Goal: Task Accomplishment & Management: Use online tool/utility

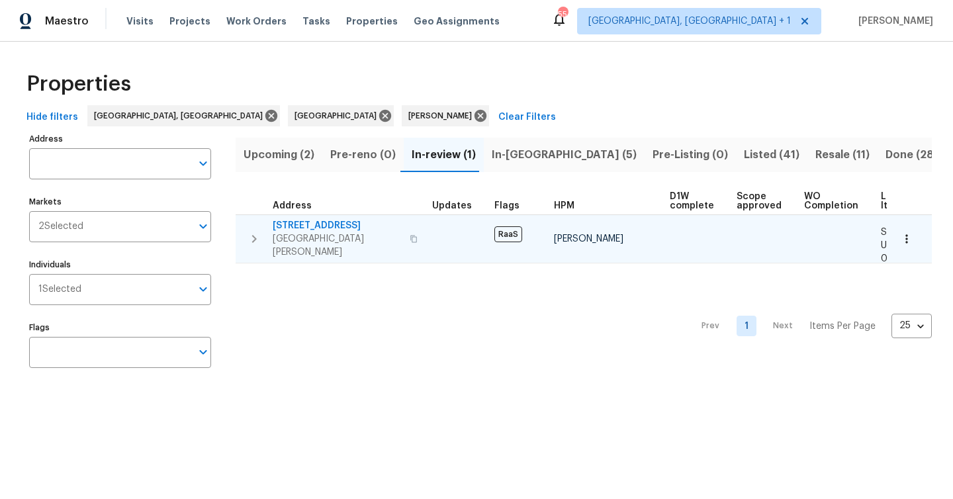
click at [340, 236] on span "[GEOGRAPHIC_DATA][PERSON_NAME]" at bounding box center [337, 245] width 129 height 26
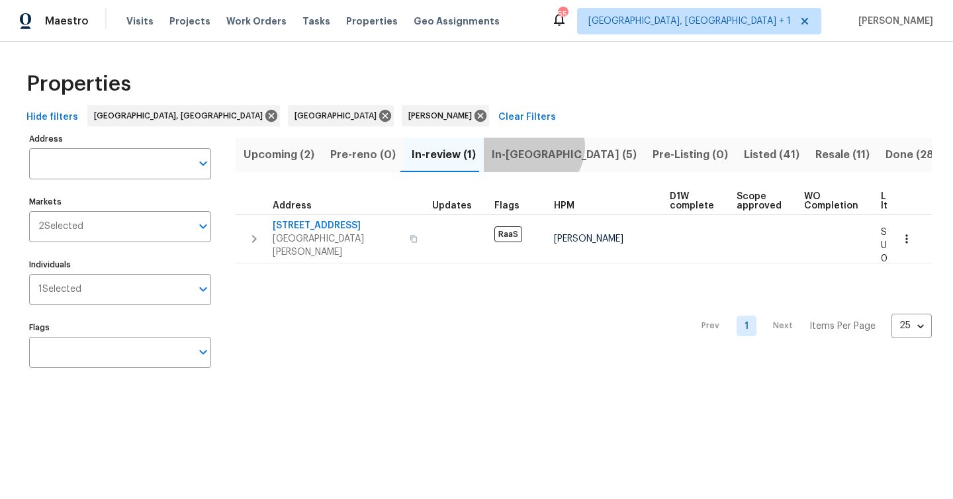
click at [526, 146] on span "In-[GEOGRAPHIC_DATA] (5)" at bounding box center [564, 155] width 145 height 19
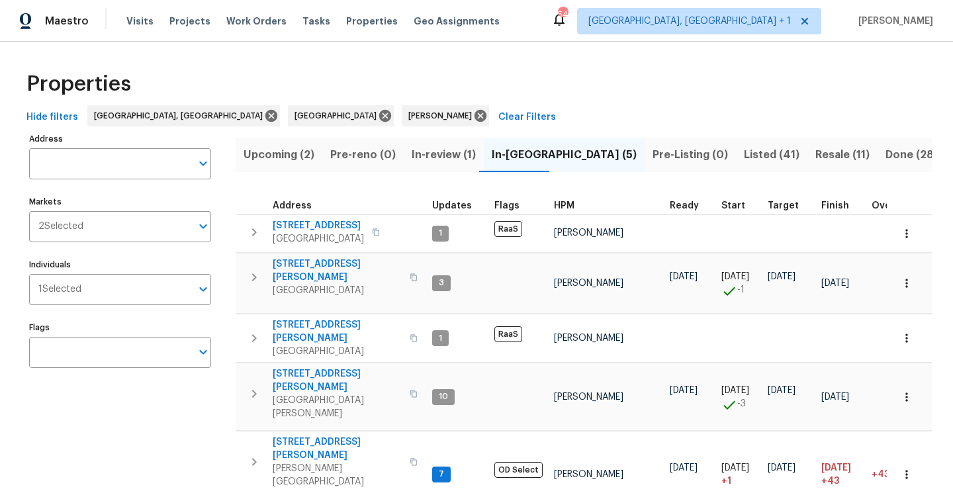
scroll to position [28, 0]
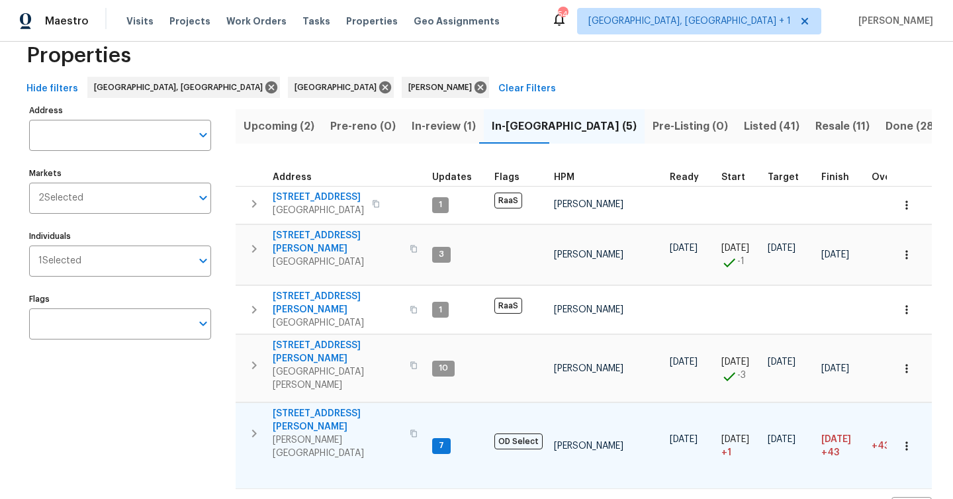
click at [253, 430] on icon "button" at bounding box center [254, 434] width 5 height 8
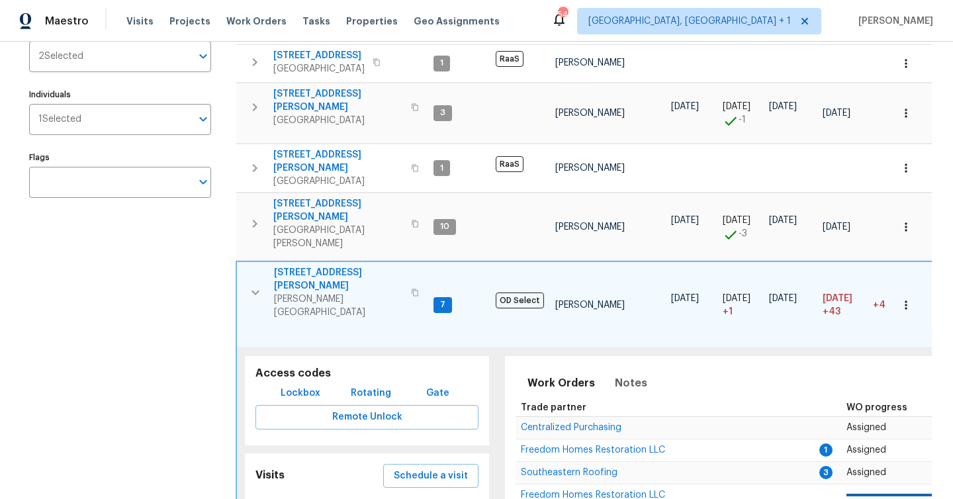
scroll to position [276, 0]
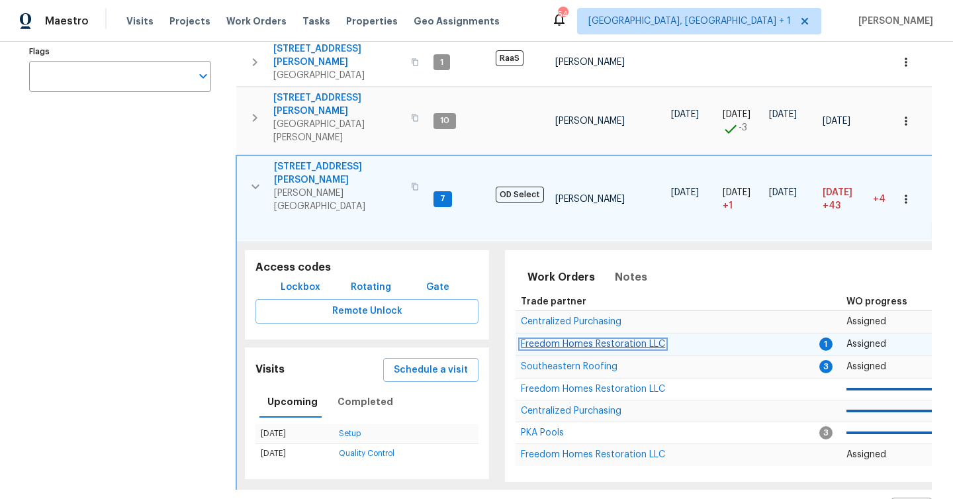
click at [598, 340] on span "Freedom Homes Restoration LLC" at bounding box center [593, 344] width 144 height 9
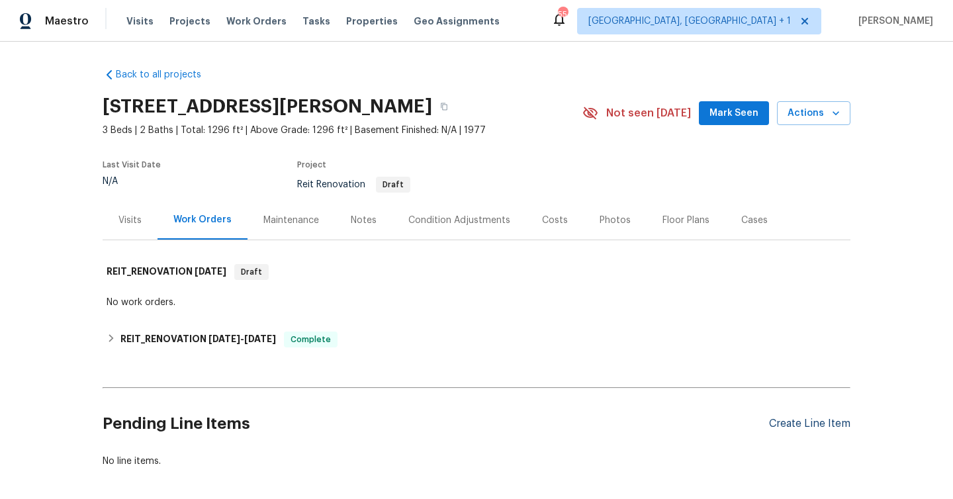
click at [810, 424] on div "Create Line Item" at bounding box center [809, 424] width 81 height 13
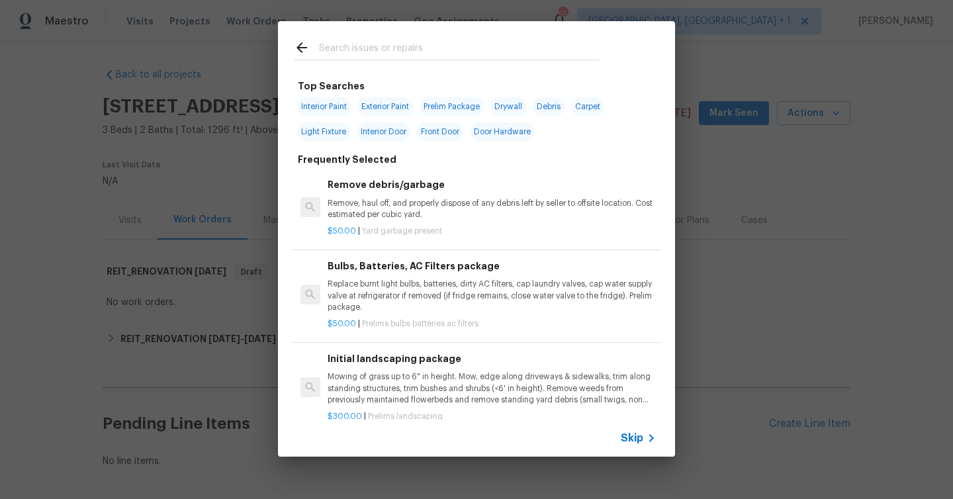
click at [644, 436] on icon at bounding box center [651, 438] width 16 height 16
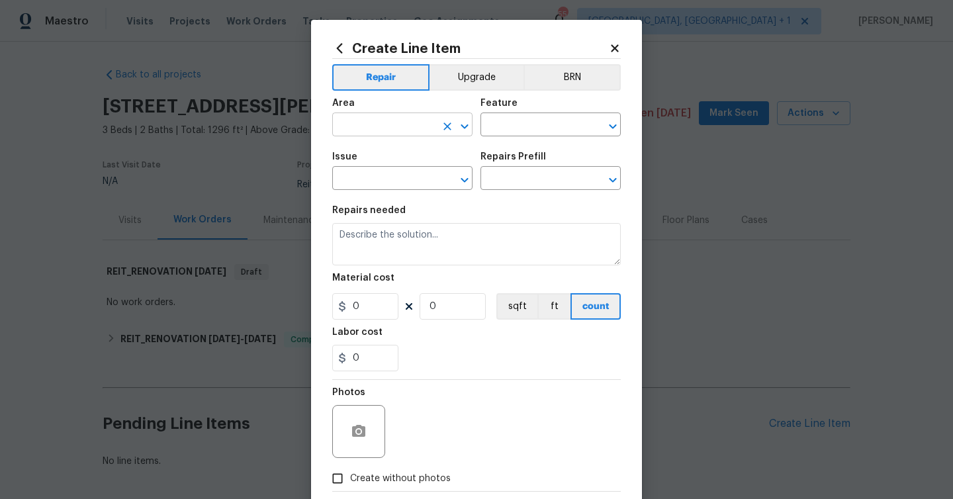
click at [383, 121] on input "text" at bounding box center [383, 126] width 103 height 21
click at [369, 176] on li "Exterior Overall" at bounding box center [402, 178] width 140 height 22
type input "Exterior Overall"
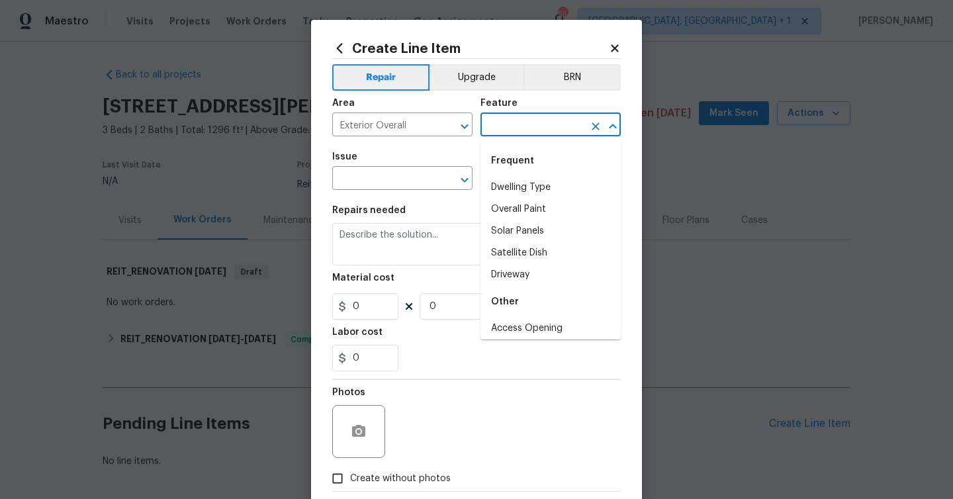
click at [535, 132] on input "text" at bounding box center [532, 126] width 103 height 21
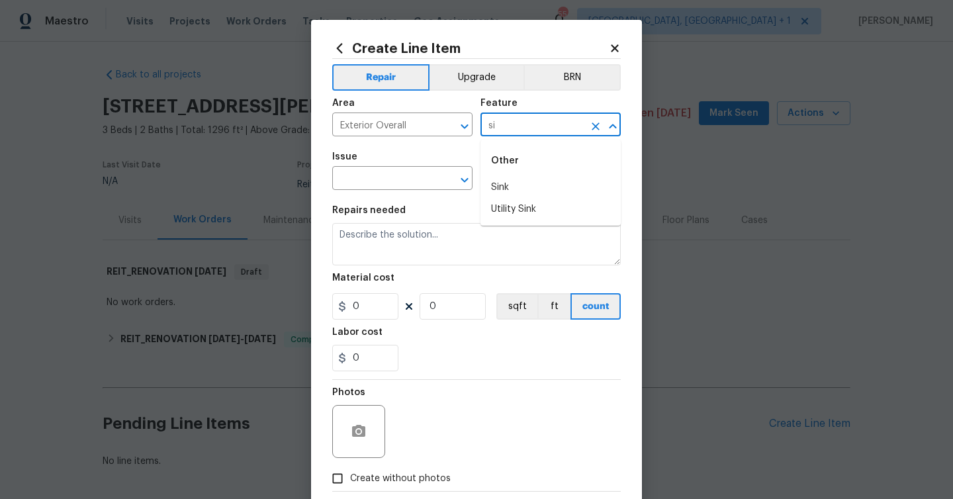
type input "s"
click at [526, 191] on li "Foundation" at bounding box center [551, 188] width 140 height 22
type input "Foundation"
click at [396, 179] on input "text" at bounding box center [383, 179] width 103 height 21
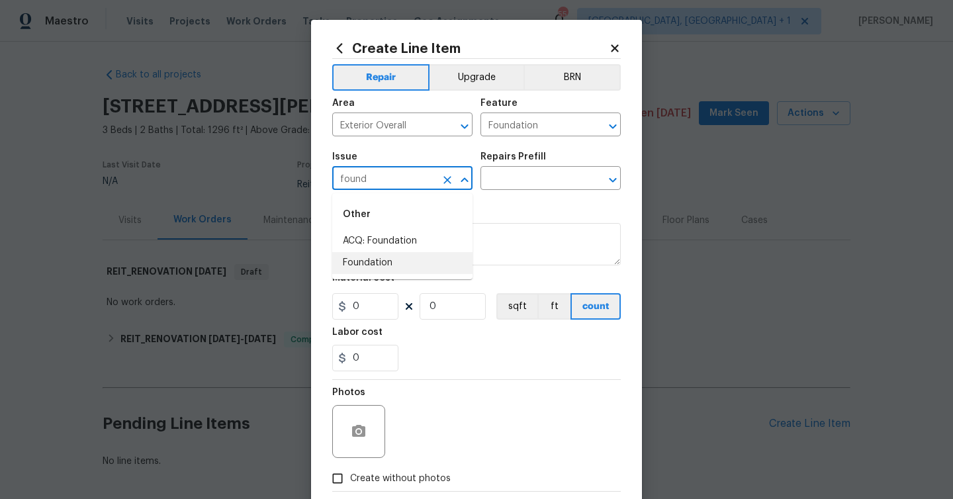
click at [377, 261] on li "Foundation" at bounding box center [402, 263] width 140 height 22
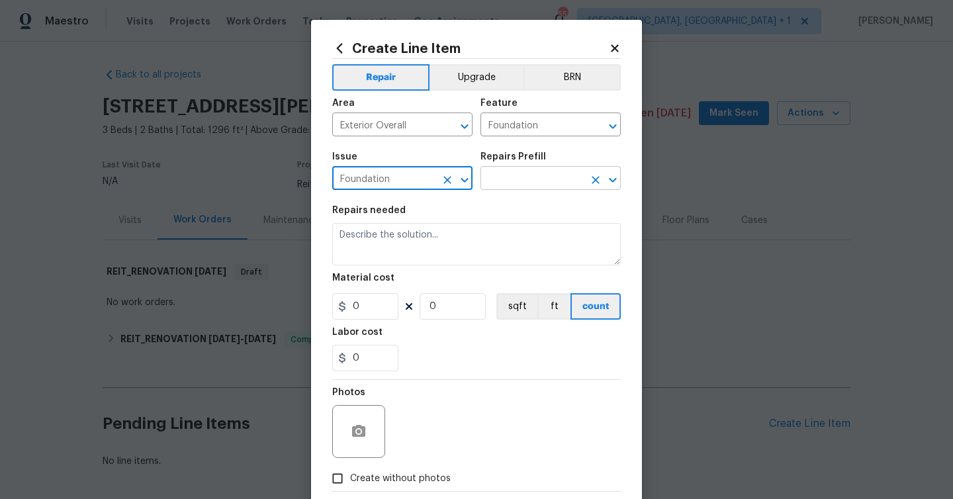
type input "Foundation"
click at [541, 171] on input "text" at bounding box center [532, 179] width 103 height 21
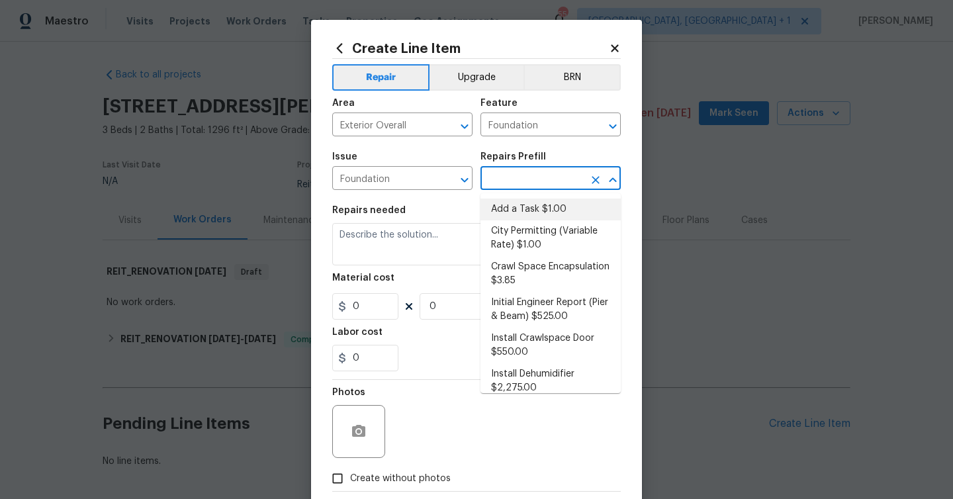
click at [541, 207] on li "Add a Task $1.00" at bounding box center [551, 210] width 140 height 22
type input "Add a Task $1.00"
type textarea "HPM to detail"
type input "1"
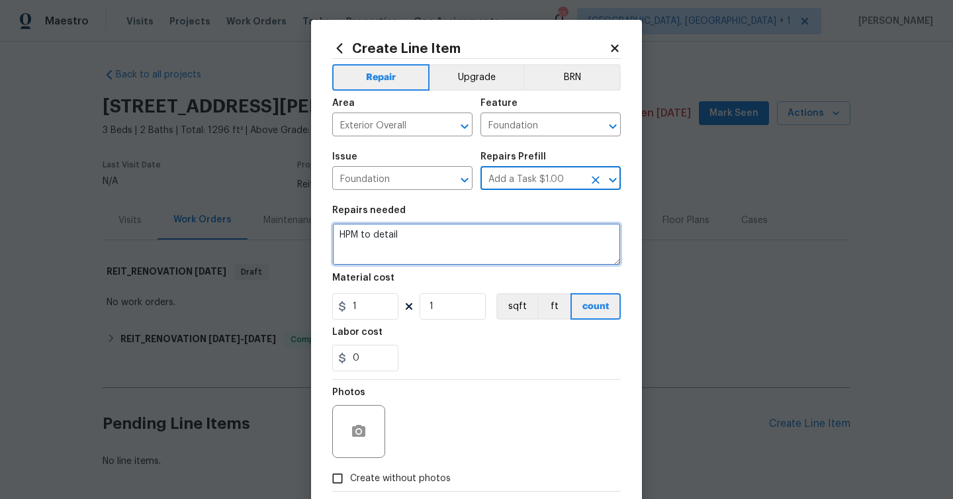
click at [399, 227] on textarea "HPM to detail" at bounding box center [476, 244] width 289 height 42
click at [399, 240] on textarea "to detail" at bounding box center [476, 244] width 289 height 42
type textarea "t"
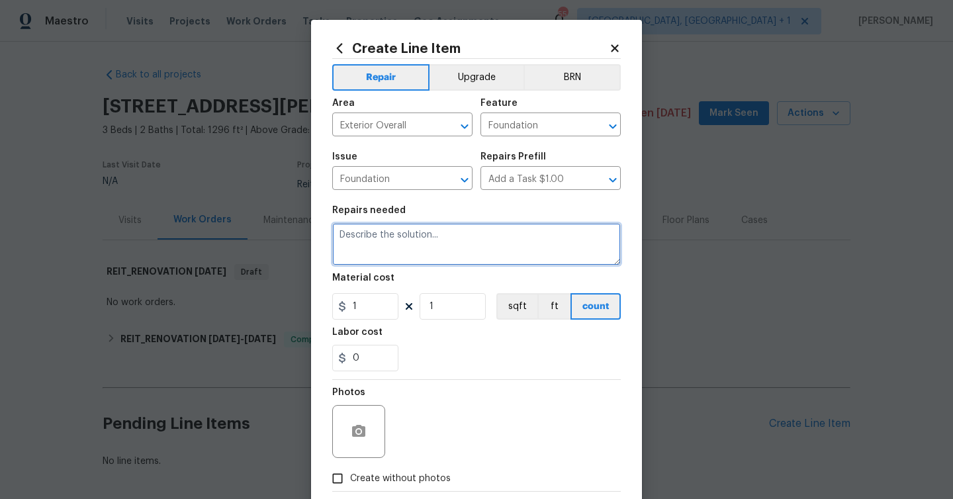
click at [392, 236] on textarea at bounding box center [476, 244] width 289 height 42
paste textarea "Please provide a quote to address the sinkhole for this home. See attached repo…"
type textarea "Please provide a quote to address the sinkhole for this home. See attached repo…"
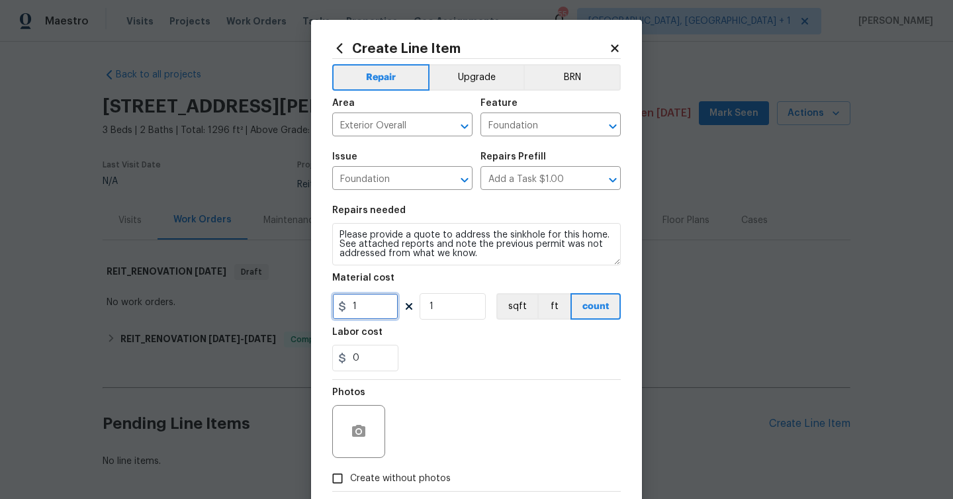
click at [383, 304] on input "1" at bounding box center [365, 306] width 66 height 26
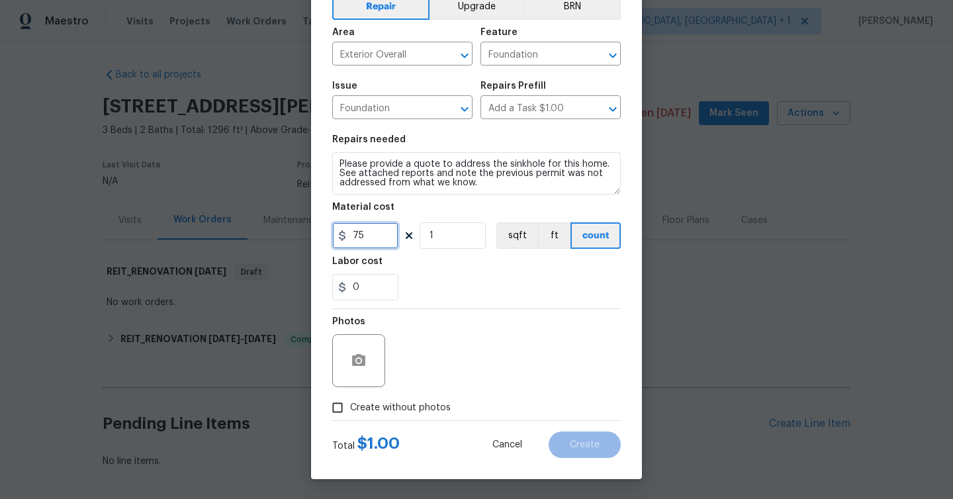
type input "75"
click at [367, 355] on button "button" at bounding box center [359, 361] width 32 height 32
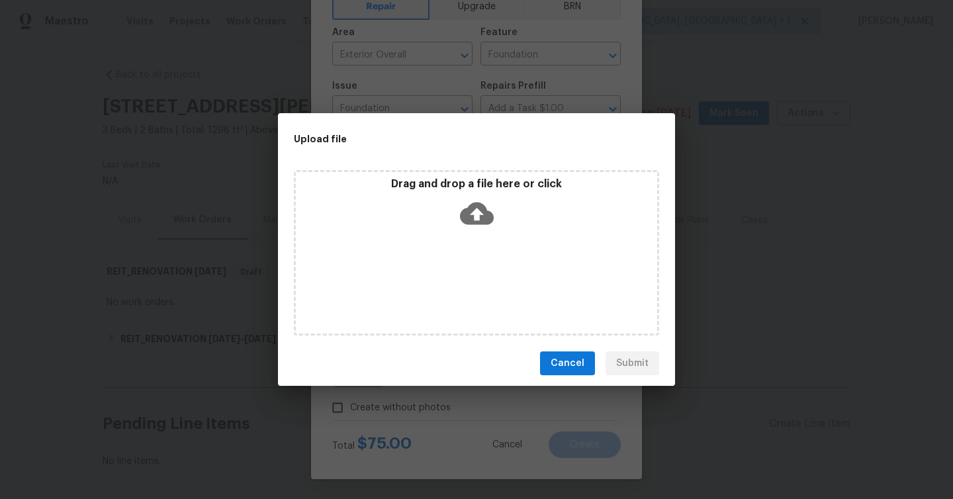
click at [485, 213] on icon at bounding box center [477, 214] width 34 height 23
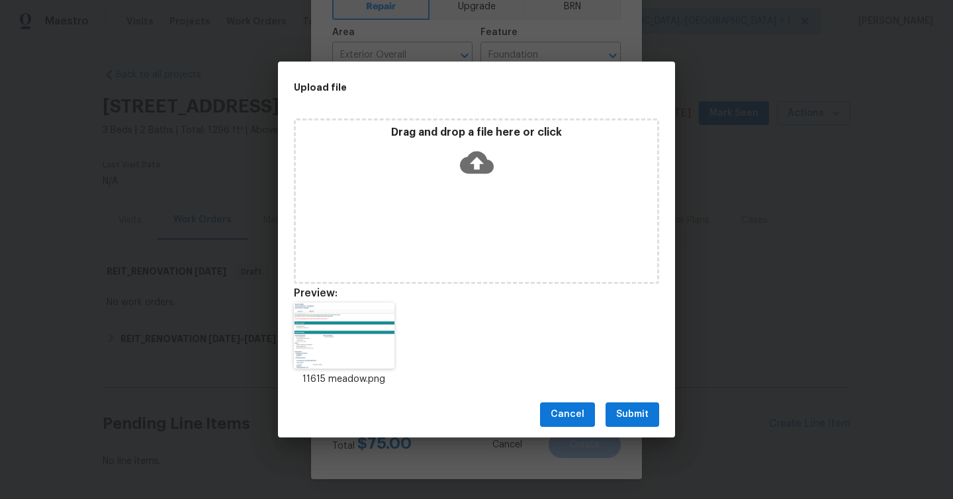
click at [484, 162] on icon at bounding box center [477, 162] width 34 height 23
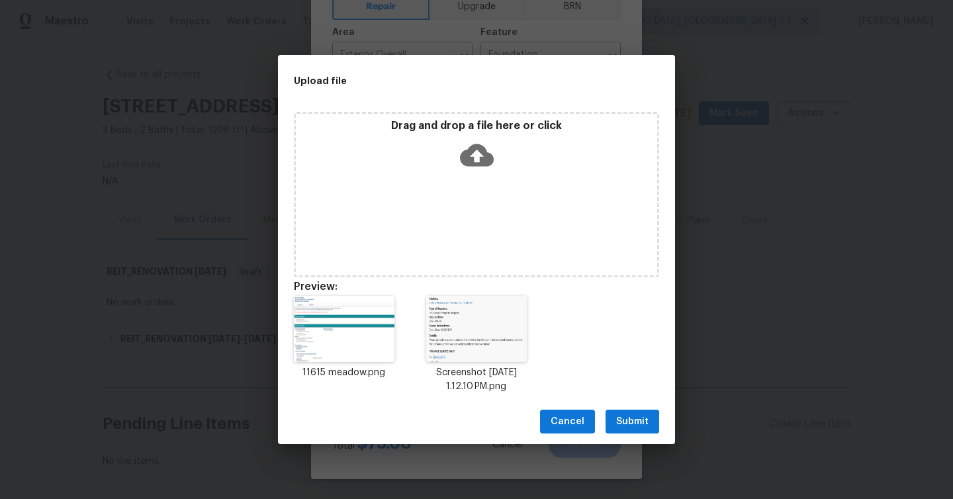
click at [636, 421] on span "Submit" at bounding box center [632, 422] width 32 height 17
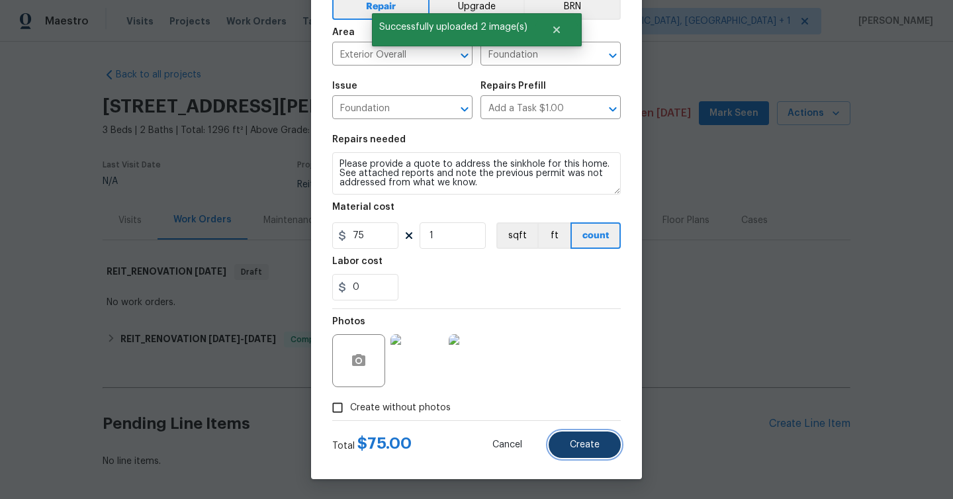
click at [578, 448] on span "Create" at bounding box center [585, 445] width 30 height 10
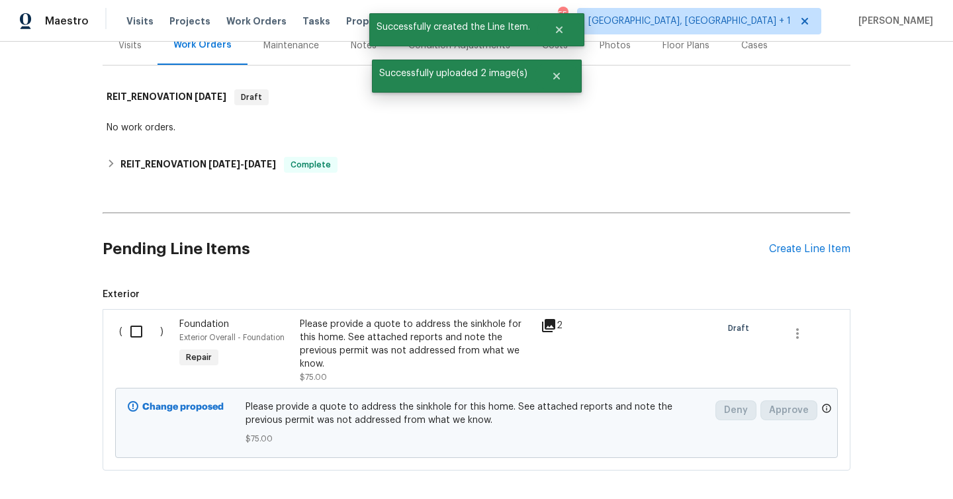
scroll to position [236, 0]
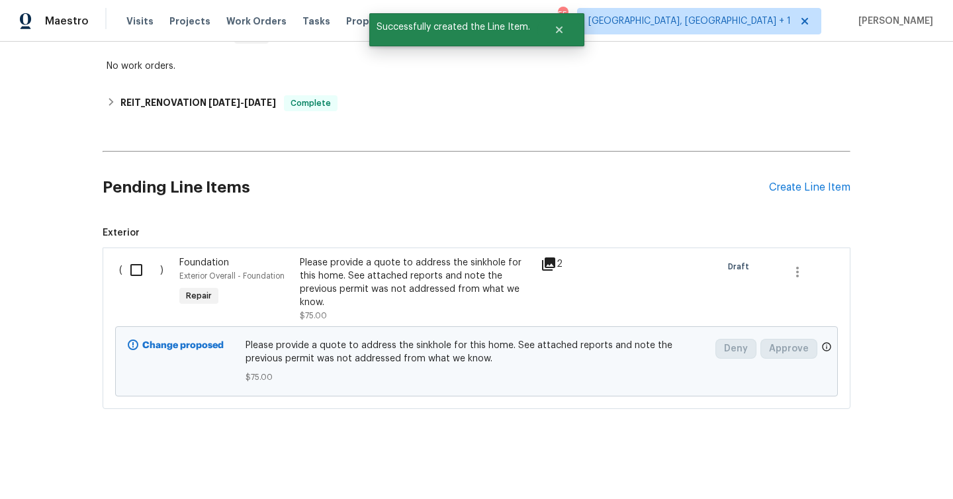
click at [131, 270] on input "checkbox" at bounding box center [141, 270] width 38 height 28
checkbox input "true"
click at [911, 467] on span "Create Work Order" at bounding box center [877, 466] width 88 height 17
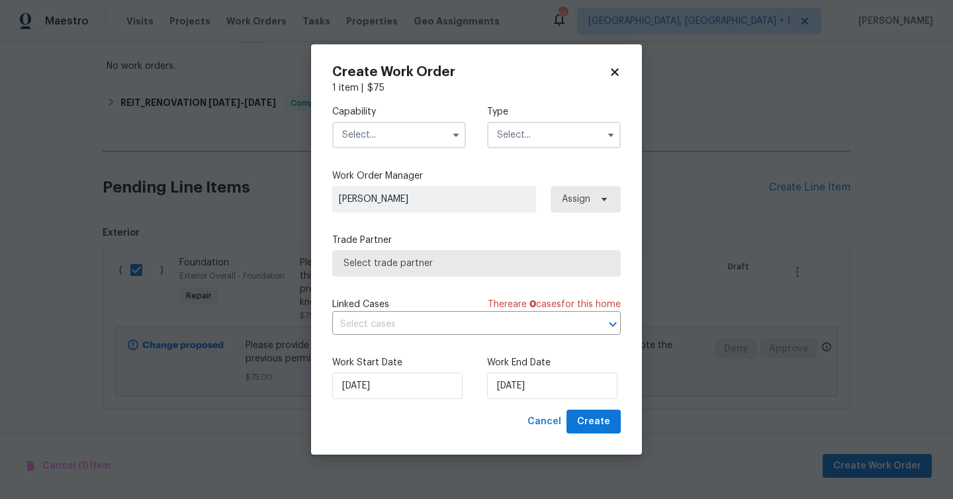
click at [408, 140] on input "text" at bounding box center [399, 135] width 134 height 26
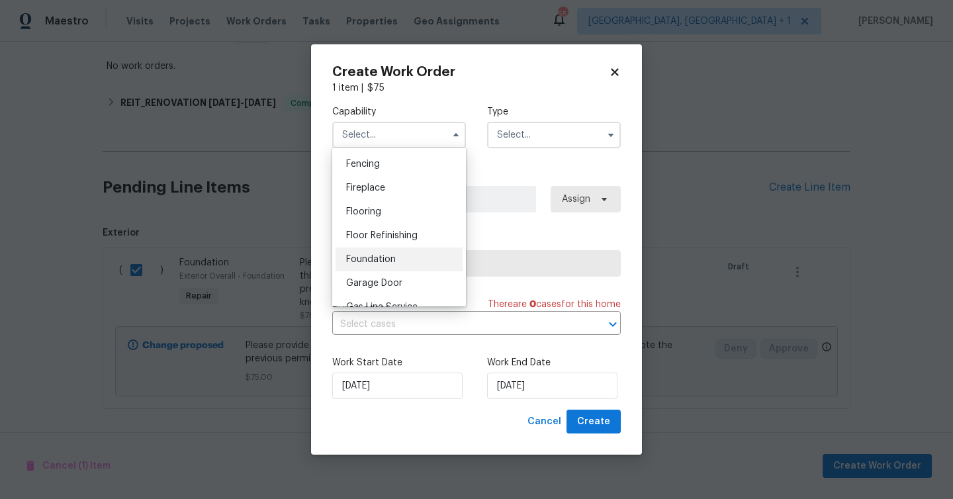
scroll to position [468, 0]
click at [370, 254] on span "Foundation" at bounding box center [371, 256] width 50 height 9
type input "Foundation"
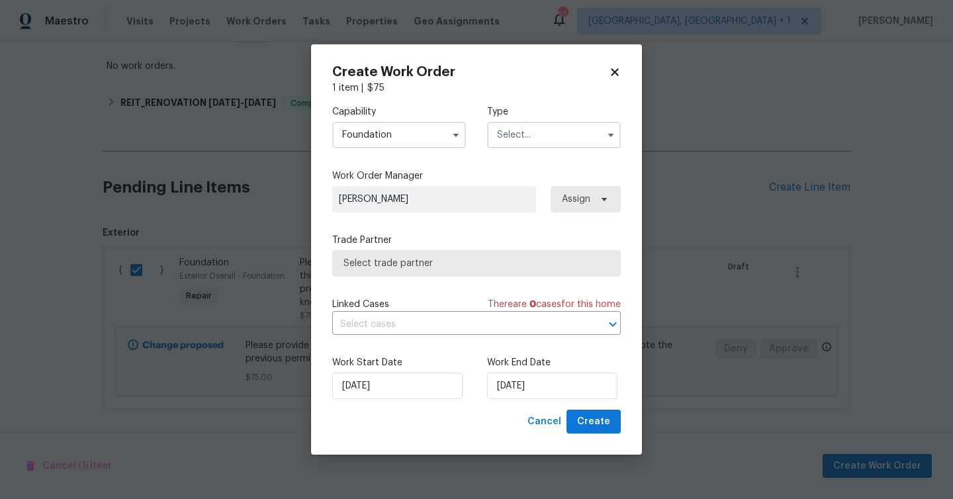
click at [531, 144] on input "text" at bounding box center [554, 135] width 134 height 26
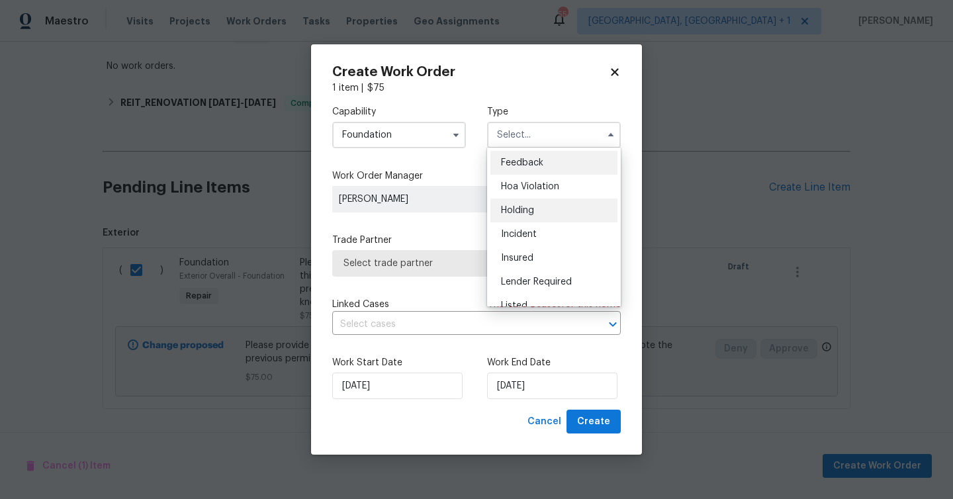
scroll to position [300, 0]
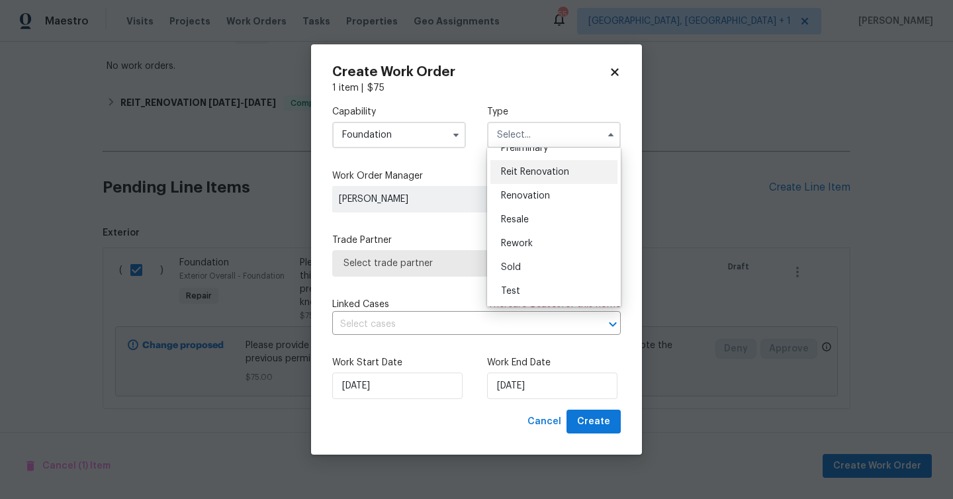
click at [549, 169] on span "Reit Renovation" at bounding box center [535, 171] width 68 height 9
type input "Reit Renovation"
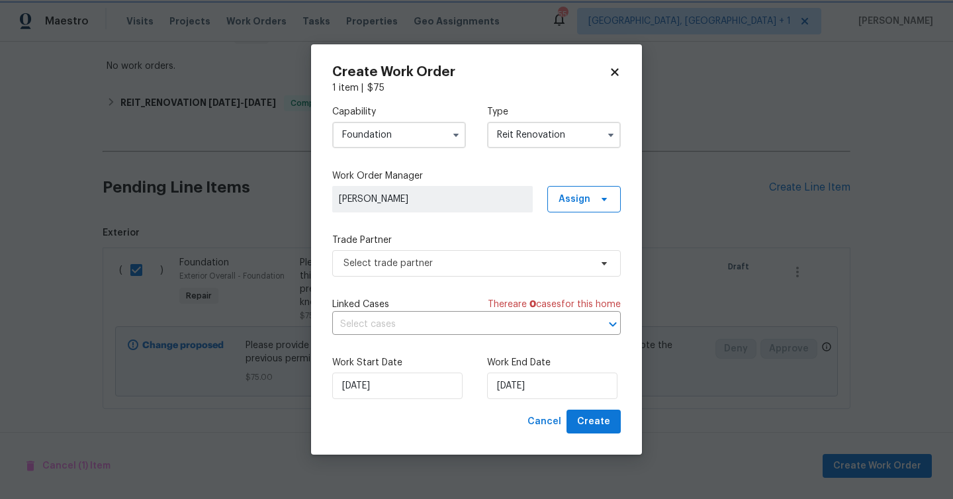
scroll to position [0, 0]
click at [490, 259] on span "Select trade partner" at bounding box center [467, 263] width 247 height 13
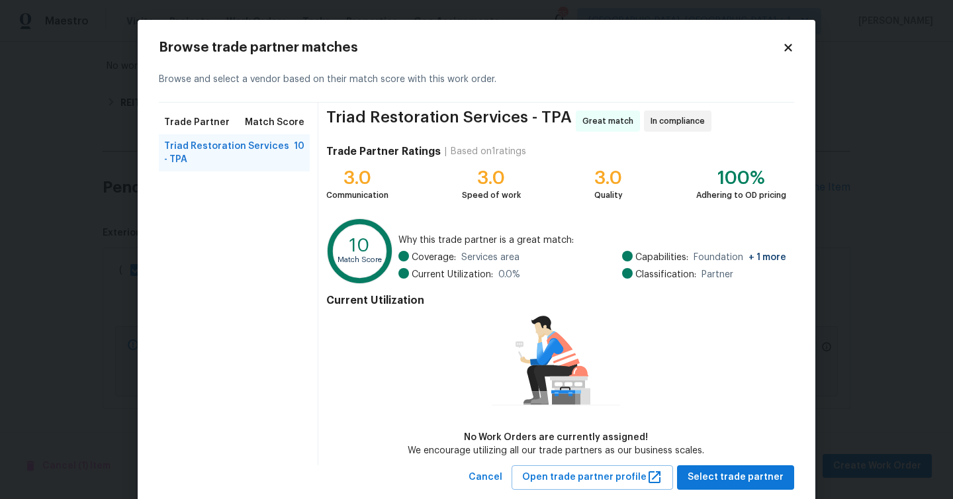
scroll to position [30, 0]
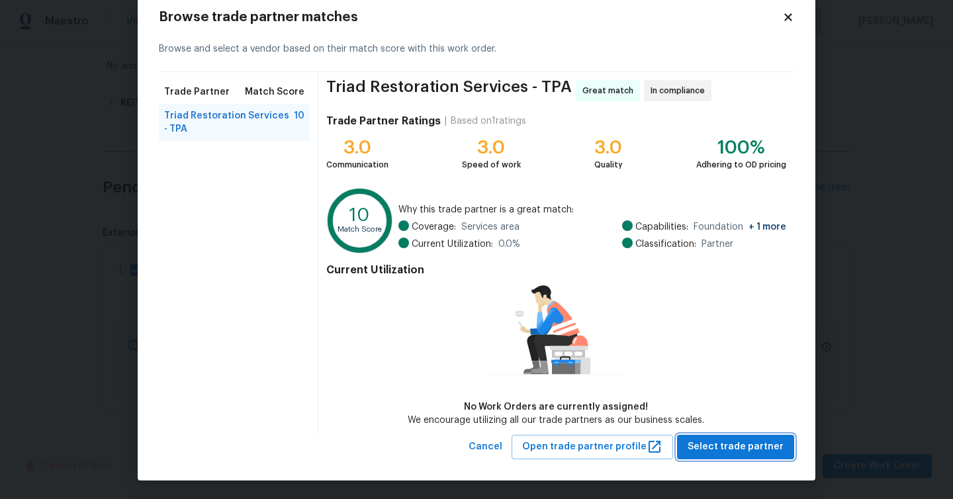
click at [741, 451] on span "Select trade partner" at bounding box center [736, 447] width 96 height 17
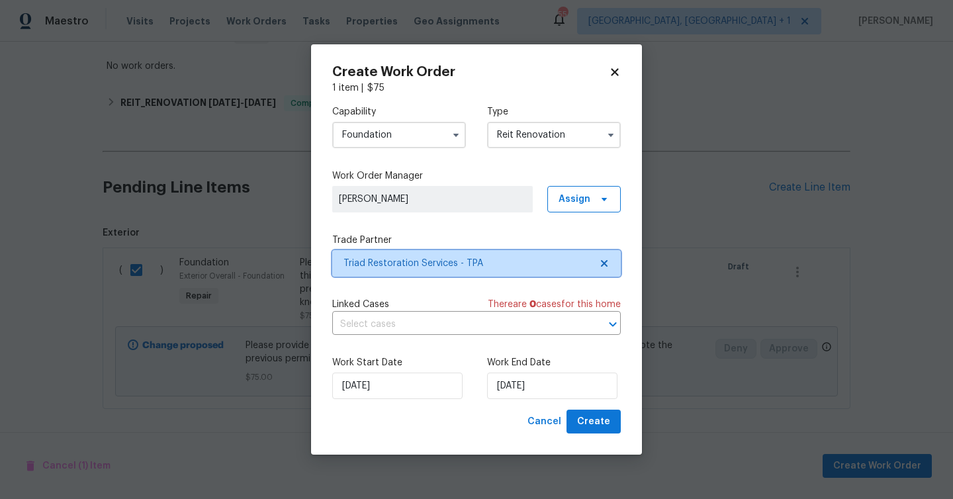
scroll to position [0, 0]
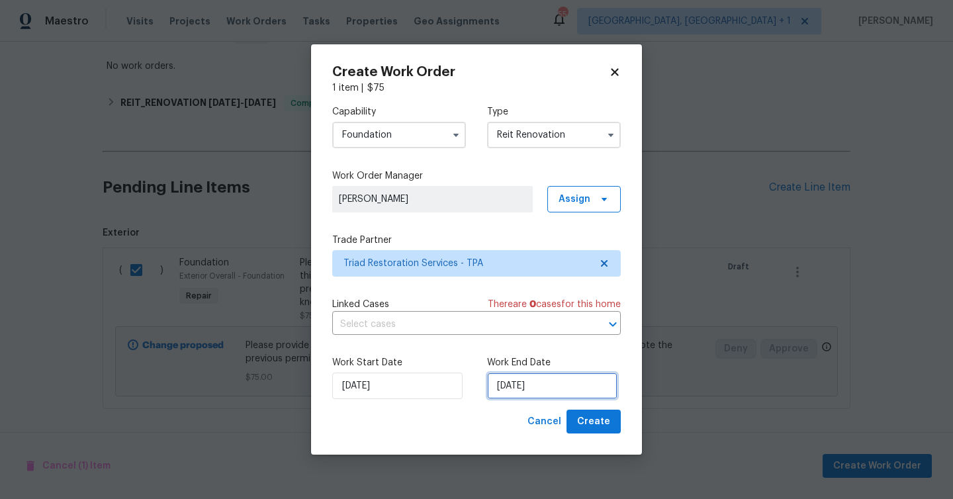
click at [567, 388] on input "9/8/2025" at bounding box center [552, 386] width 130 height 26
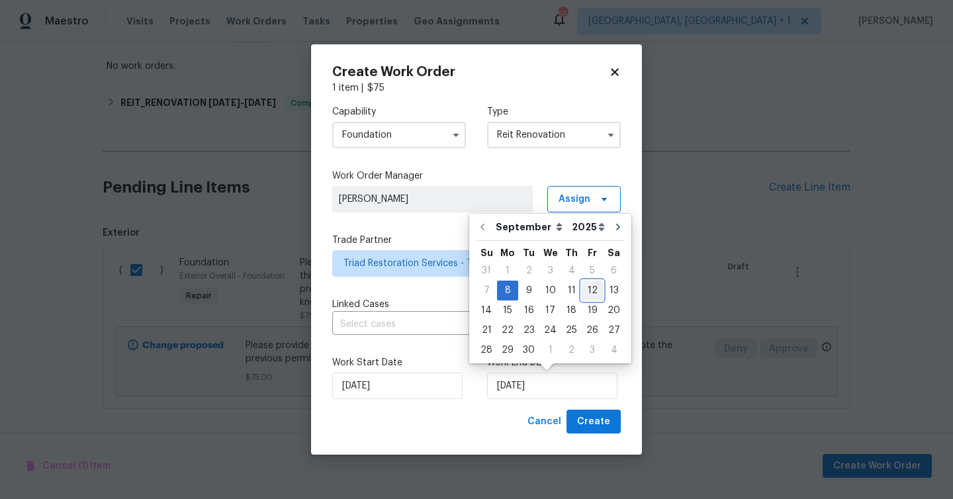
click at [586, 295] on div "12" at bounding box center [592, 290] width 21 height 19
type input "9/12/2025"
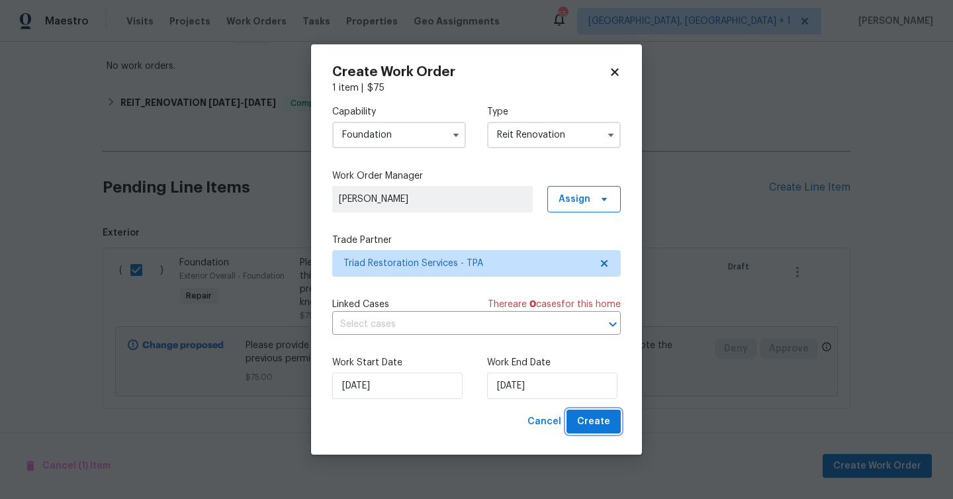
click at [598, 429] on span "Create" at bounding box center [593, 422] width 33 height 17
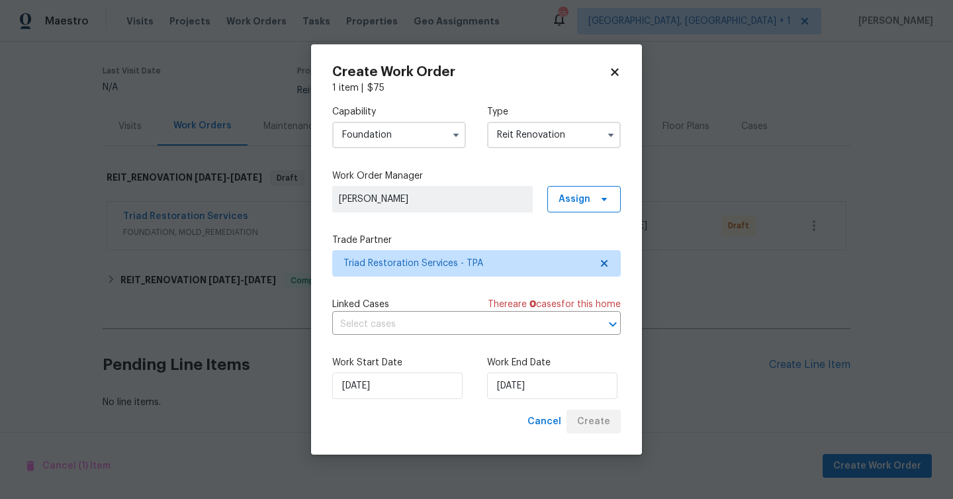
scroll to position [94, 0]
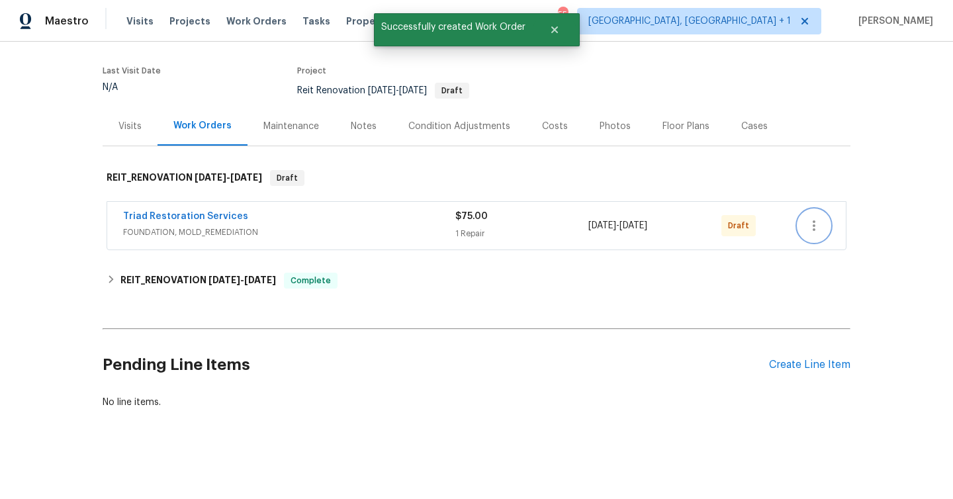
click at [826, 227] on button "button" at bounding box center [814, 226] width 32 height 32
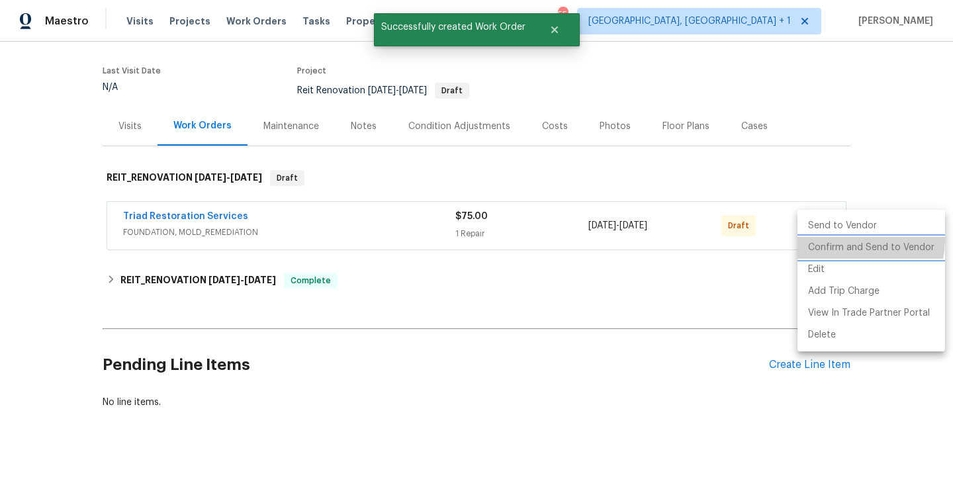
click at [830, 238] on li "Confirm and Send to Vendor" at bounding box center [872, 248] width 148 height 22
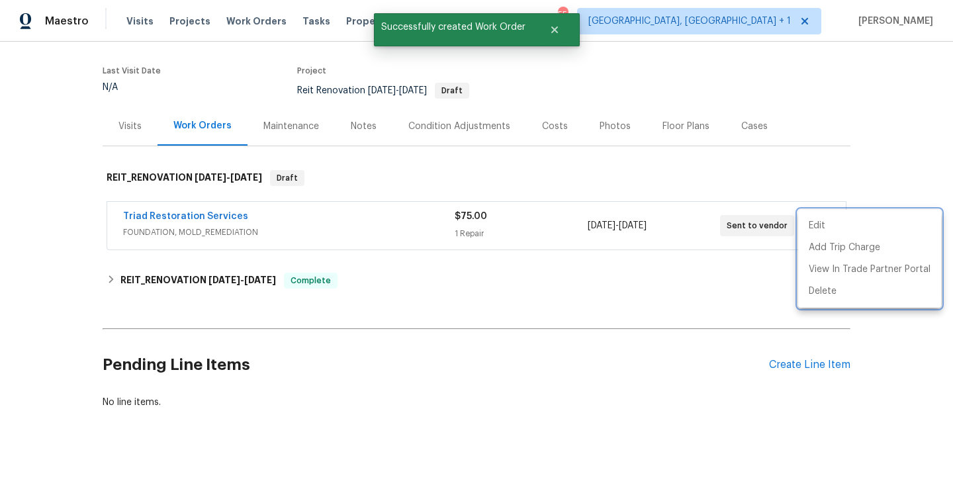
click at [256, 230] on div at bounding box center [476, 249] width 953 height 499
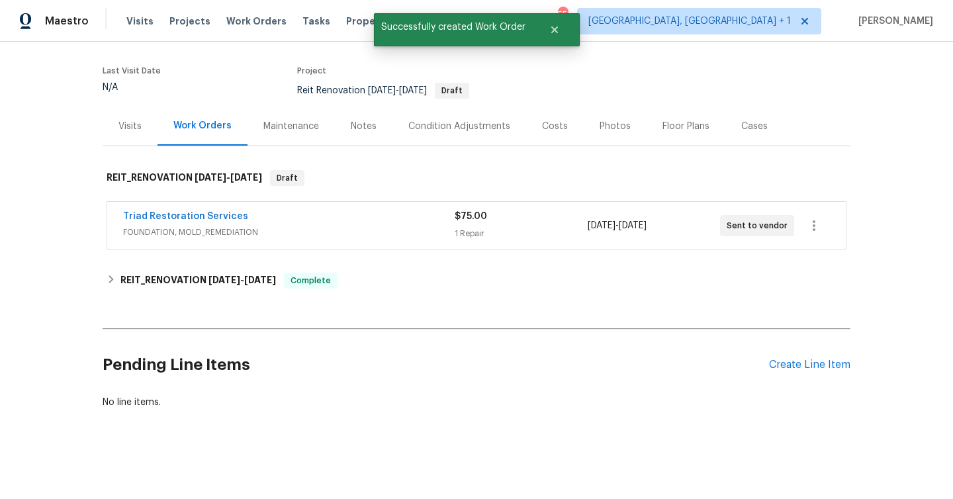
click at [254, 214] on div "Triad Restoration Services" at bounding box center [289, 218] width 332 height 16
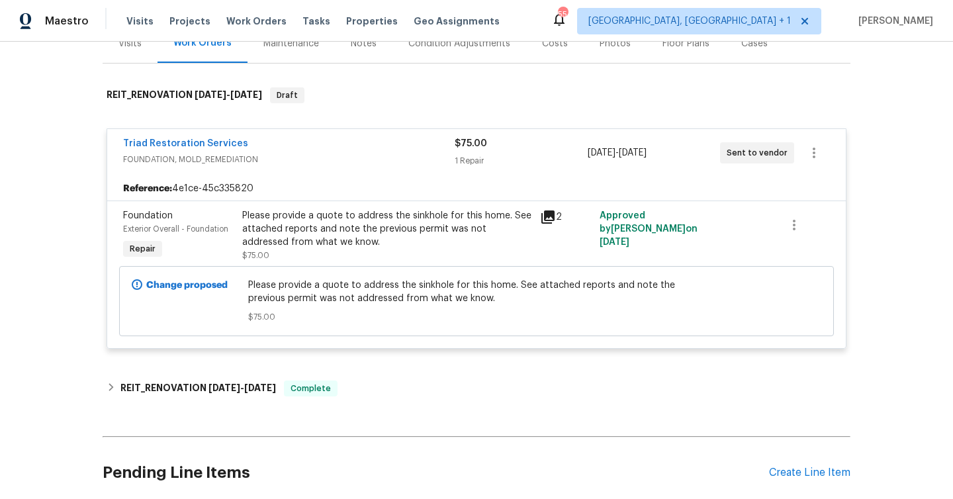
scroll to position [0, 0]
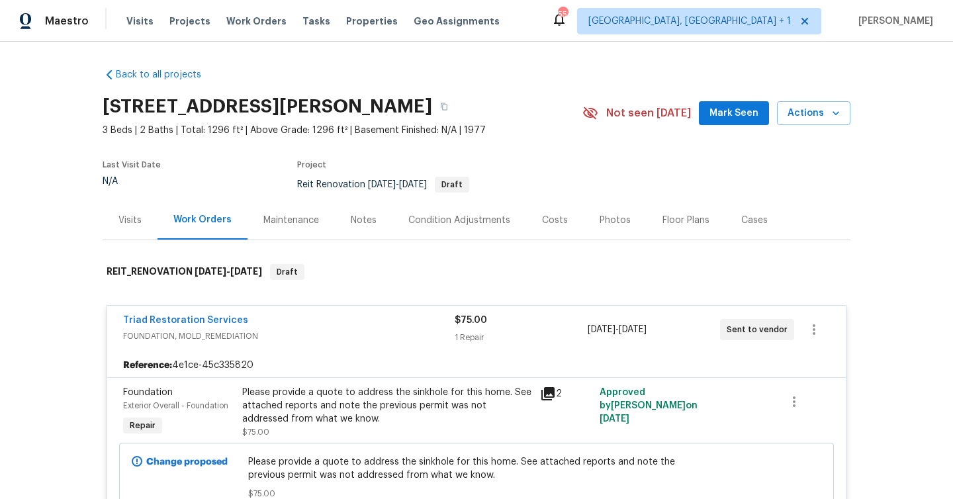
click at [736, 111] on span "Mark Seen" at bounding box center [734, 113] width 49 height 17
click at [374, 234] on div "Notes" at bounding box center [364, 220] width 58 height 39
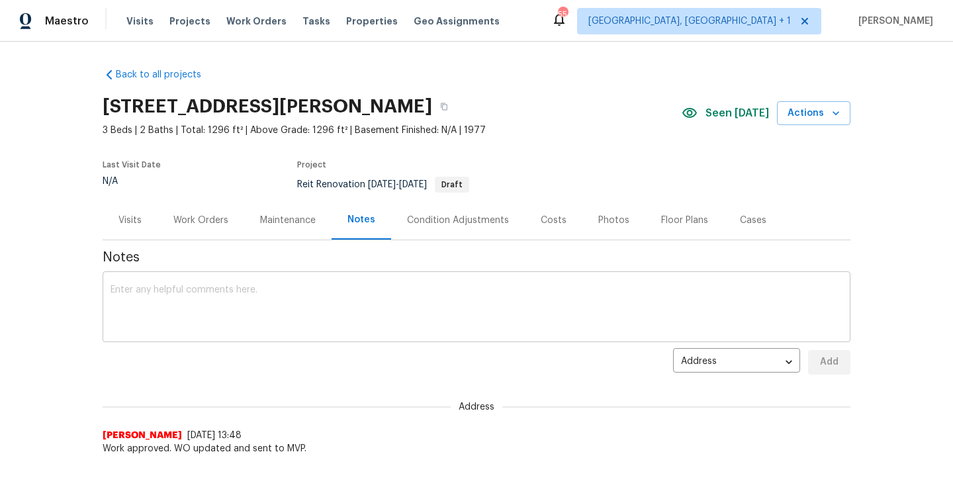
click at [389, 302] on textarea at bounding box center [477, 308] width 732 height 46
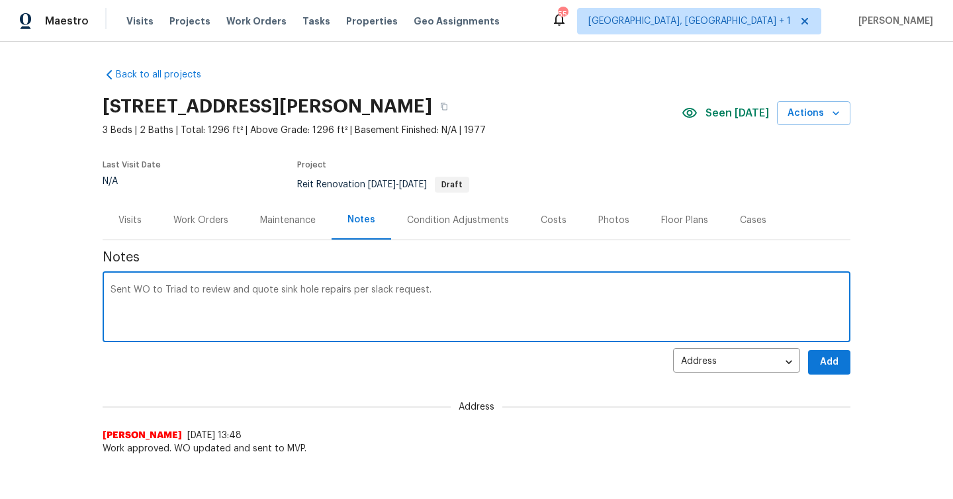
paste textarea "https://opendoor.slack.com/archives/C07MY6AKJKG/p1757348776104189"
type textarea "Sent WO to Triad to review and quote sink hole repairs per slack request. https…"
click at [826, 356] on span "Add" at bounding box center [829, 362] width 21 height 17
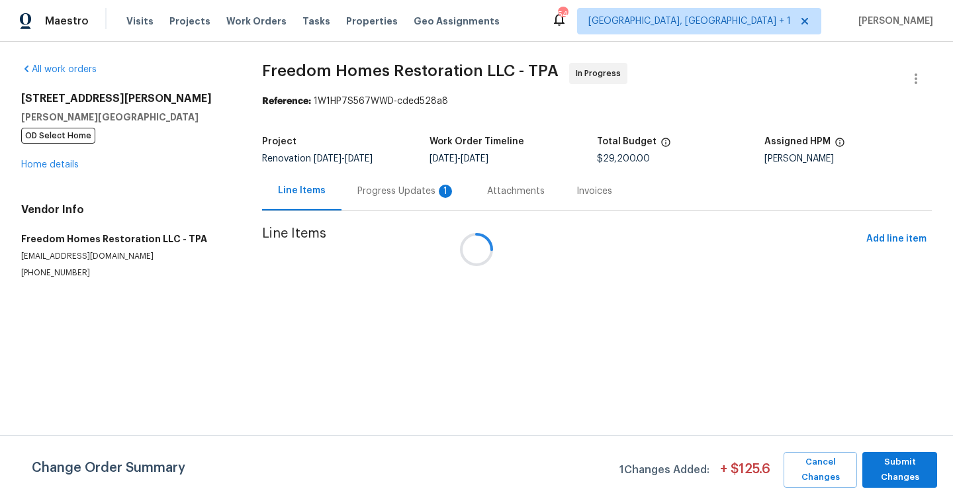
click at [398, 187] on div at bounding box center [476, 249] width 953 height 499
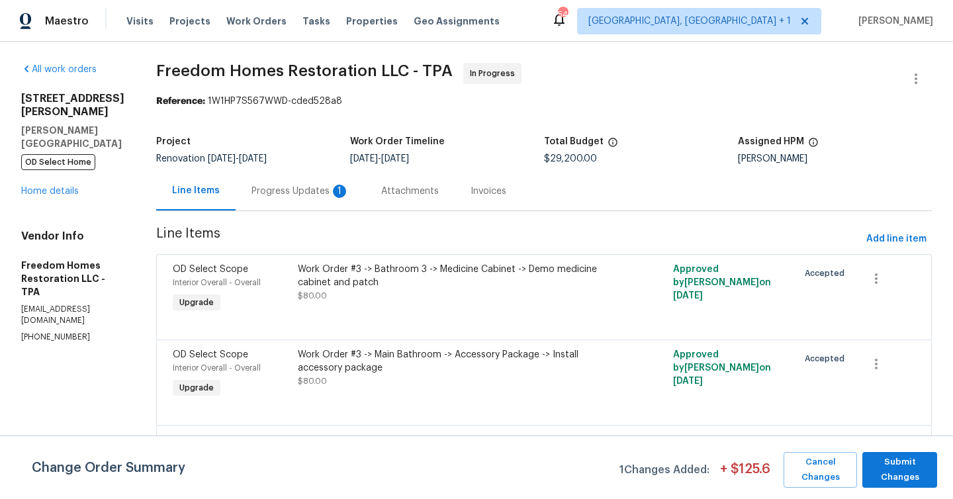
scroll to position [54, 0]
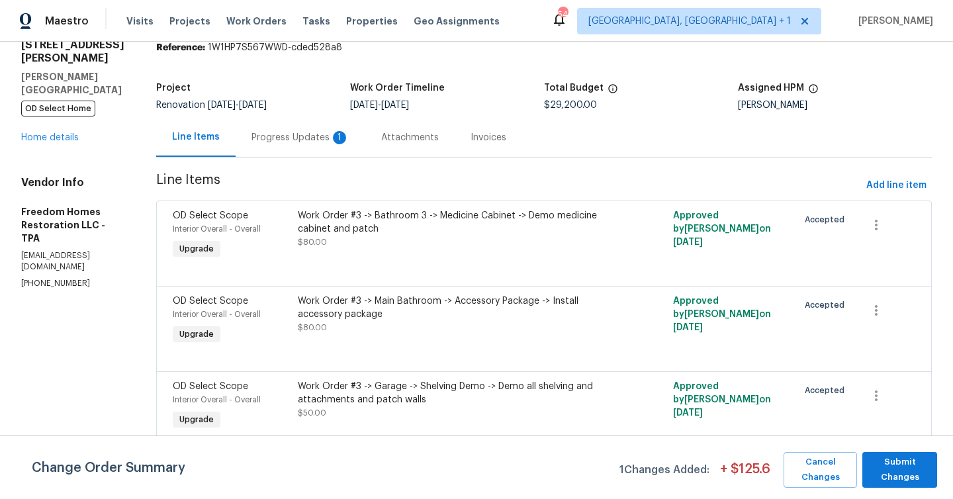
click at [314, 136] on div "Progress Updates 1" at bounding box center [301, 137] width 98 height 13
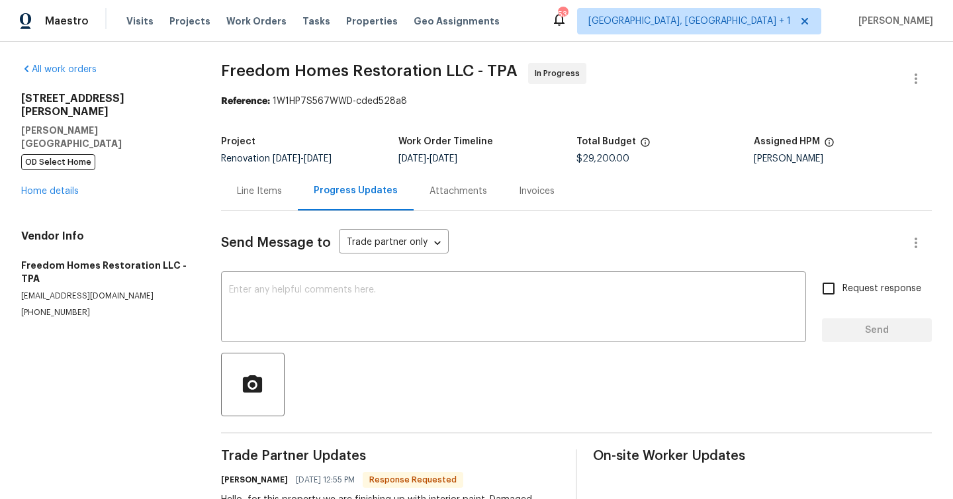
scroll to position [71, 0]
